Goal: Information Seeking & Learning: Learn about a topic

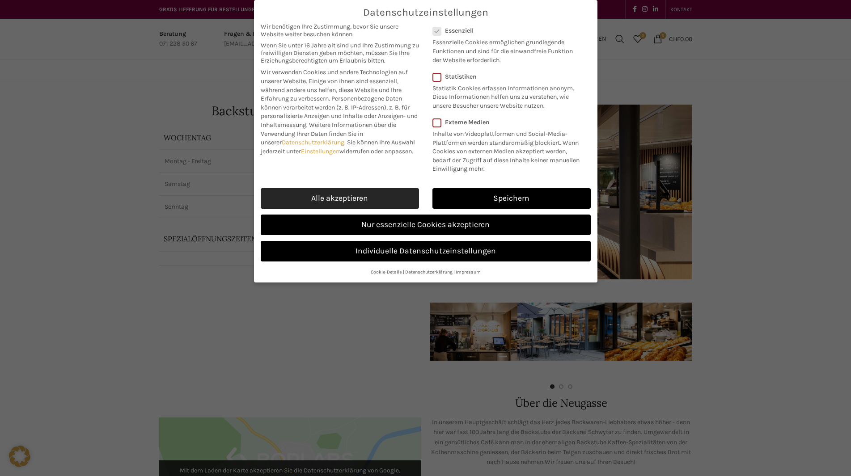
click at [354, 194] on link "Alle akzeptieren" at bounding box center [340, 198] width 158 height 21
checkbox input "true"
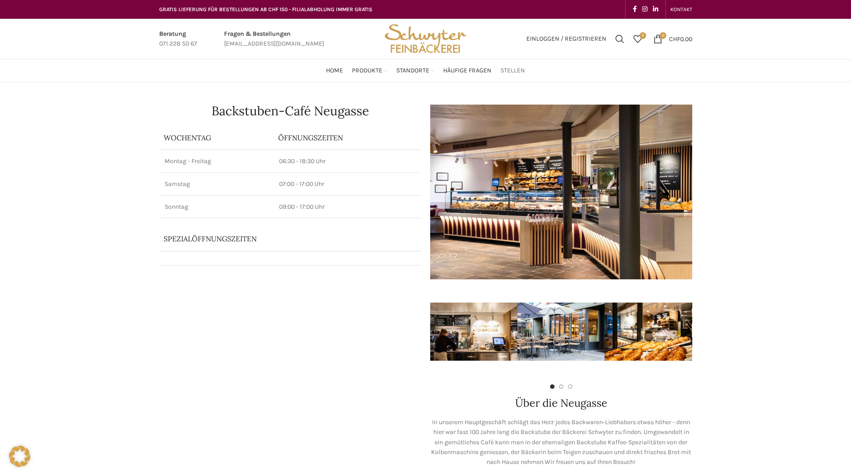
click at [515, 75] on span "Stellen" at bounding box center [512, 71] width 25 height 8
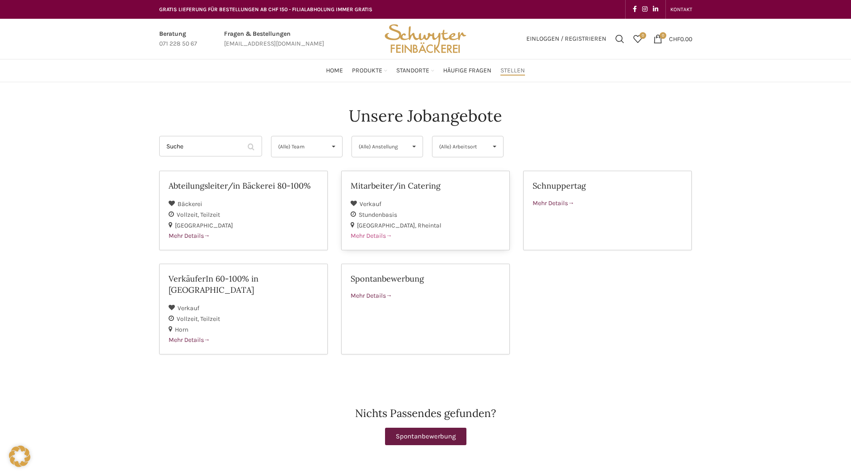
click at [371, 236] on span "Mehr Details" at bounding box center [372, 236] width 42 height 8
click at [548, 206] on span "Mehr Details" at bounding box center [554, 203] width 42 height 8
click at [180, 336] on span "Mehr Details" at bounding box center [190, 340] width 42 height 8
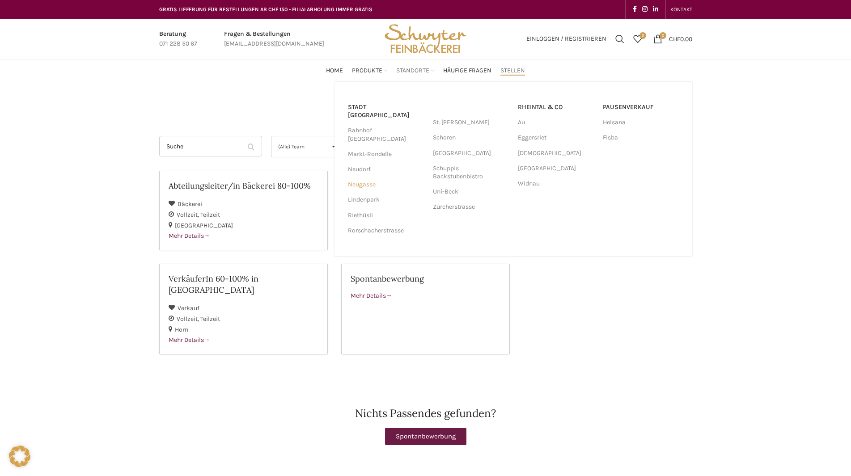
click at [362, 177] on link "Neugasse" at bounding box center [386, 184] width 76 height 15
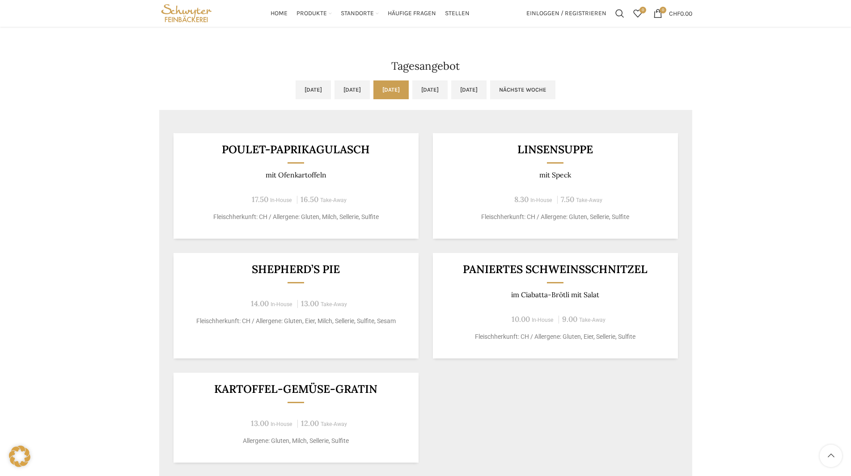
scroll to position [626, 0]
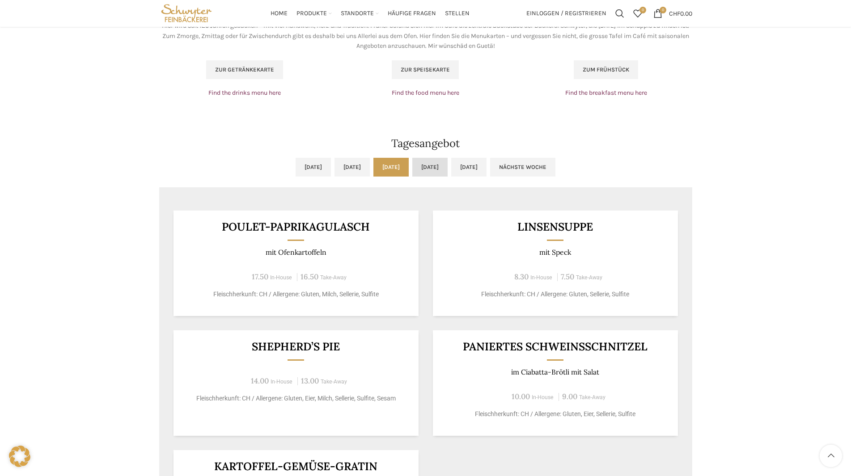
click at [444, 168] on link "Do, 25.09.2025" at bounding box center [429, 167] width 35 height 19
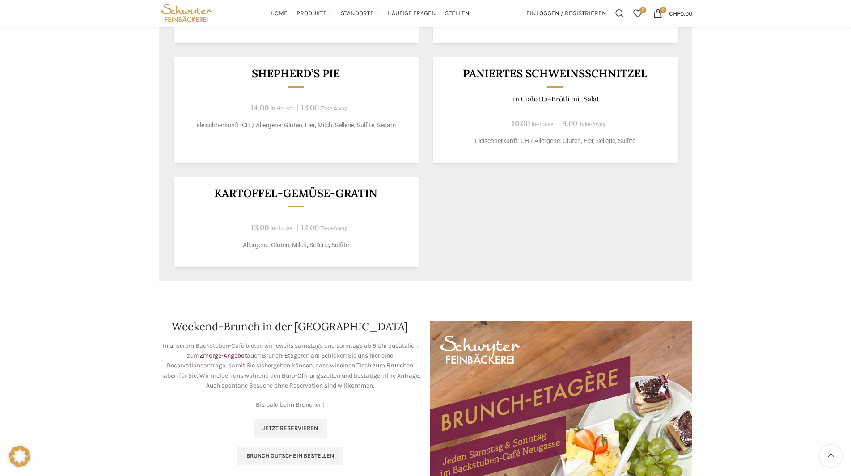
scroll to position [894, 0]
